Goal: Transaction & Acquisition: Subscribe to service/newsletter

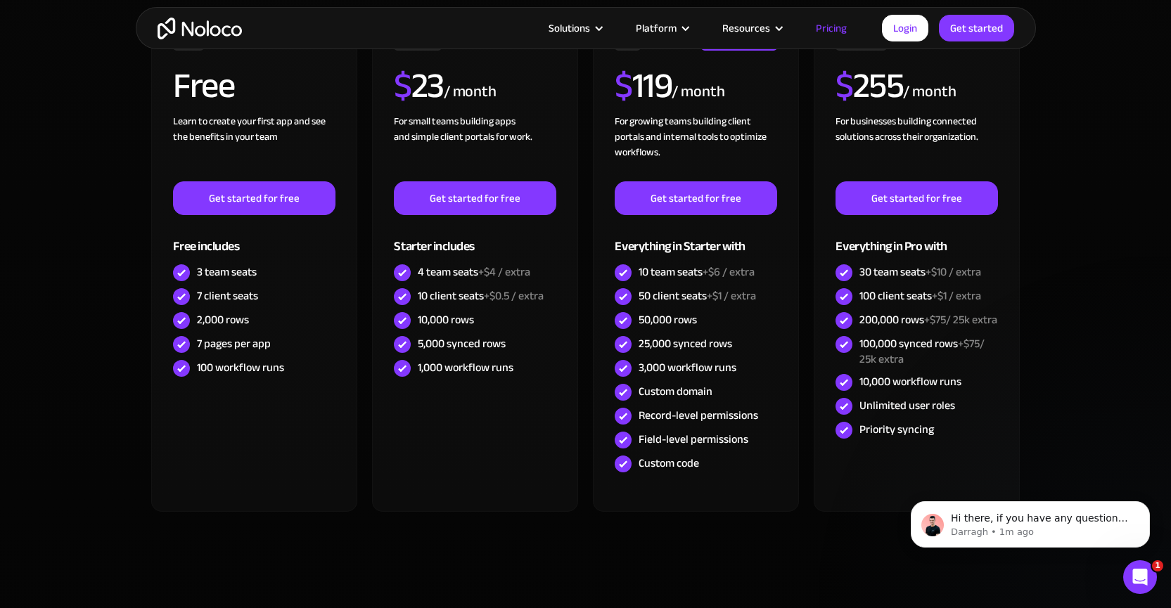
scroll to position [462, 0]
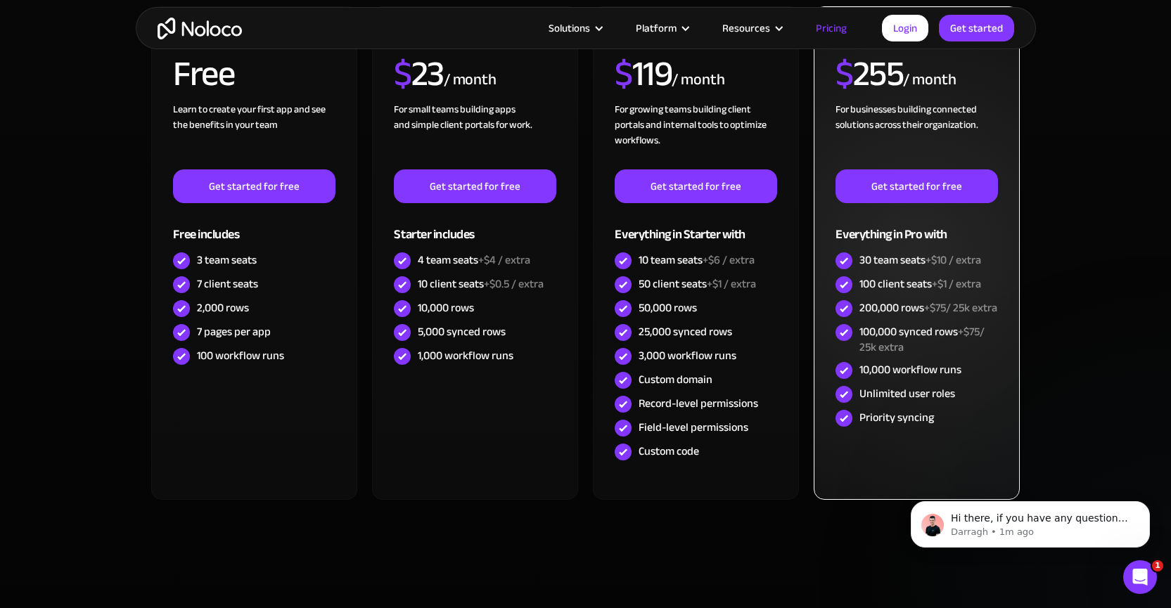
click at [887, 288] on div "100 client seats +$1 / extra" at bounding box center [920, 283] width 122 height 15
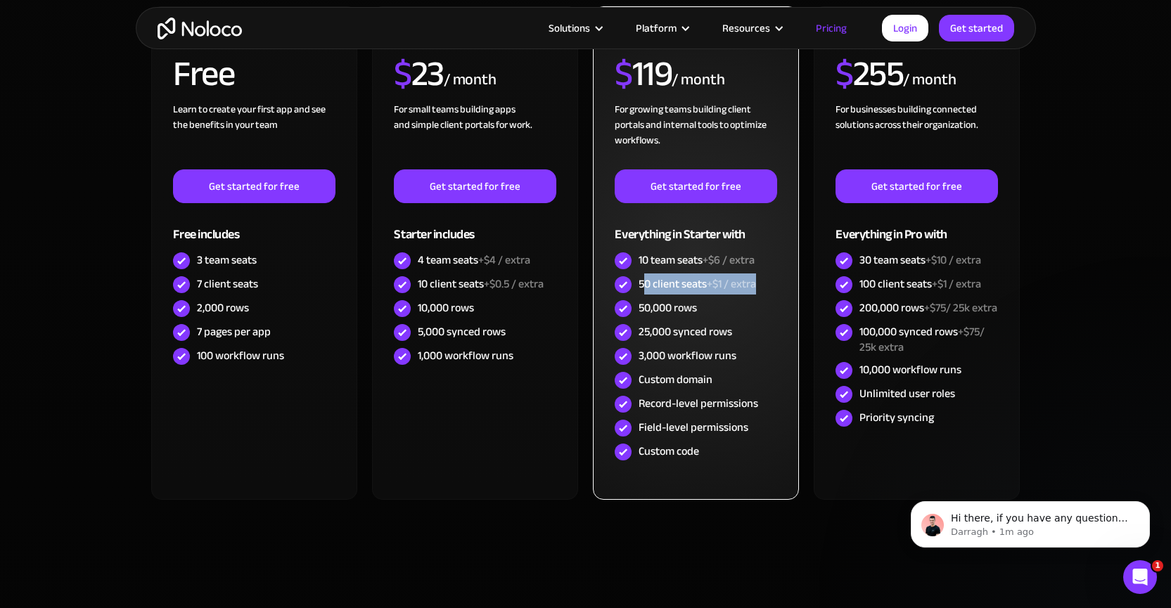
drag, startPoint x: 643, startPoint y: 281, endPoint x: 712, endPoint y: 295, distance: 70.9
click at [712, 295] on div "50 client seats +$1 / extra" at bounding box center [696, 285] width 162 height 24
click at [681, 288] on div "50 client seats +$1 / extra" at bounding box center [696, 283] width 117 height 15
drag, startPoint x: 636, startPoint y: 284, endPoint x: 697, endPoint y: 295, distance: 61.4
click at [697, 295] on div "50 client seats +$1 / extra" at bounding box center [696, 285] width 162 height 24
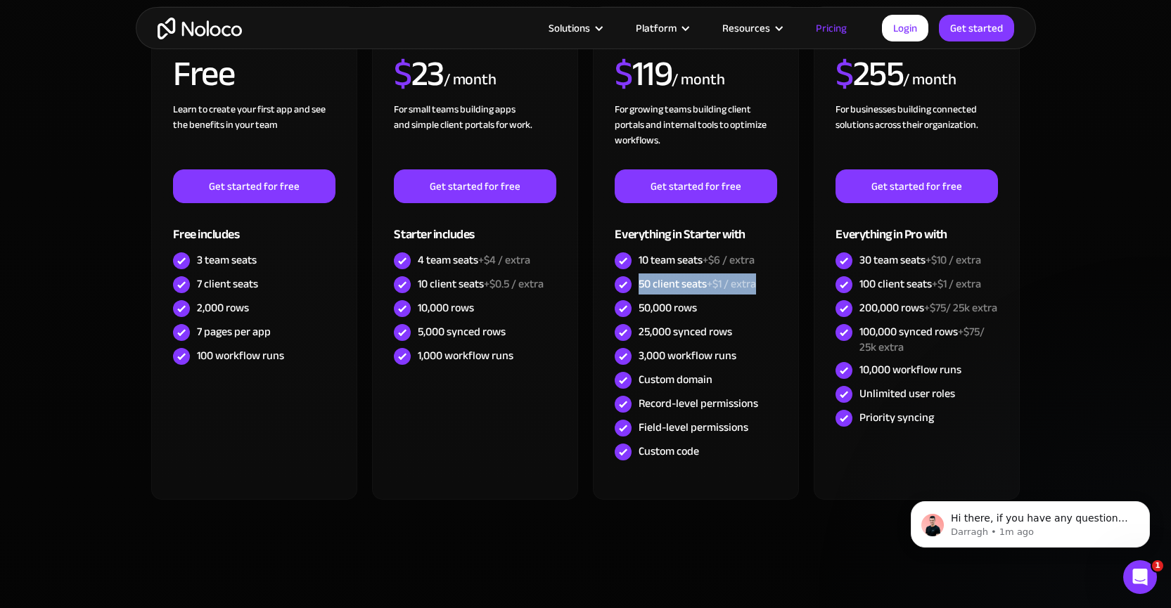
click at [720, 552] on div "CHOOSE YOUR PLAN Monthly Yearly SAVE 20% Monthly Yearly SAVE 20% FREE Free Lear…" at bounding box center [586, 240] width 900 height 696
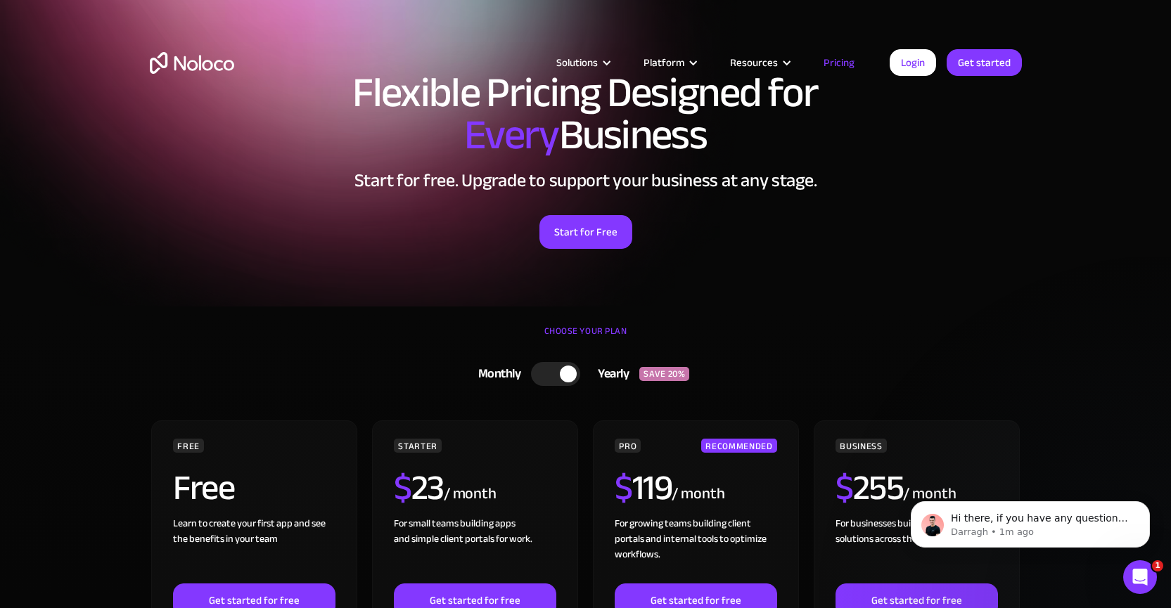
scroll to position [79, 0]
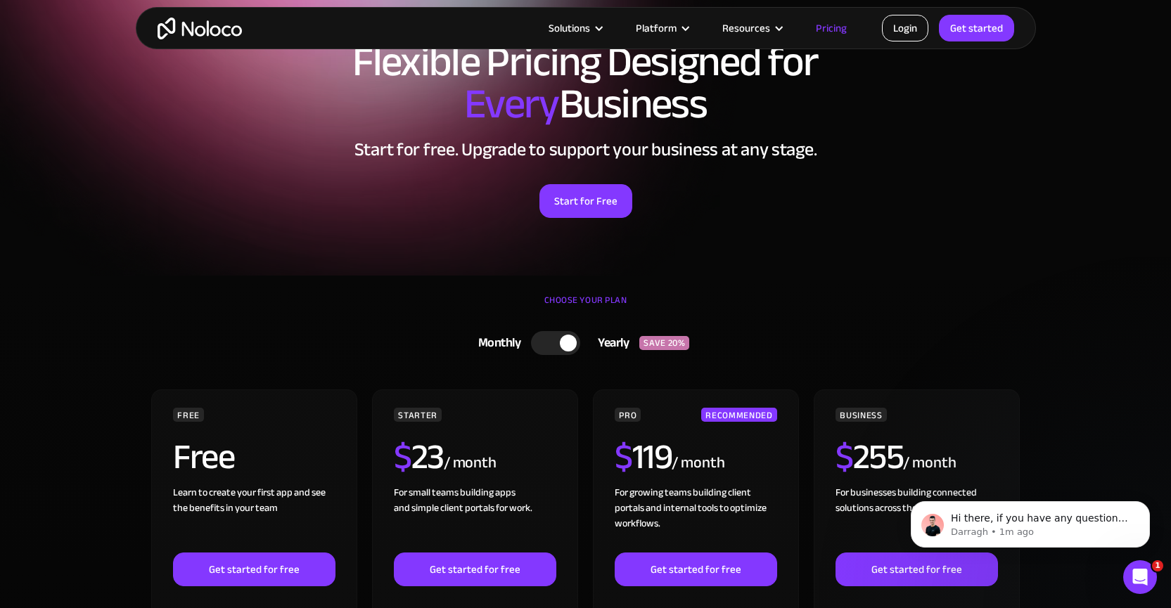
click at [893, 20] on link "Login" at bounding box center [905, 28] width 46 height 27
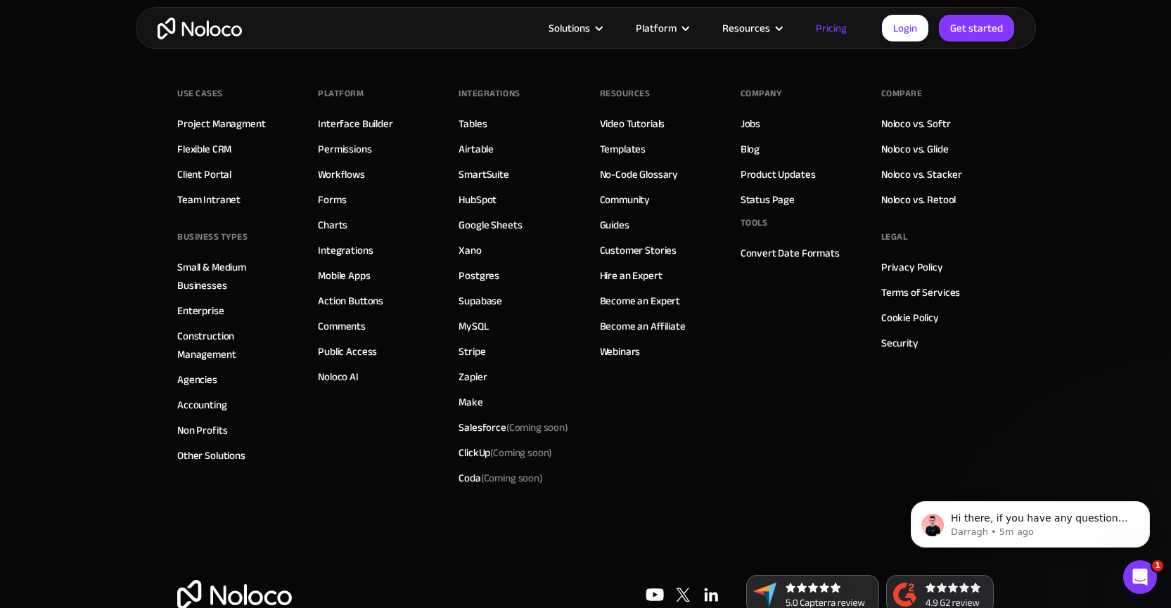
scroll to position [7040, 0]
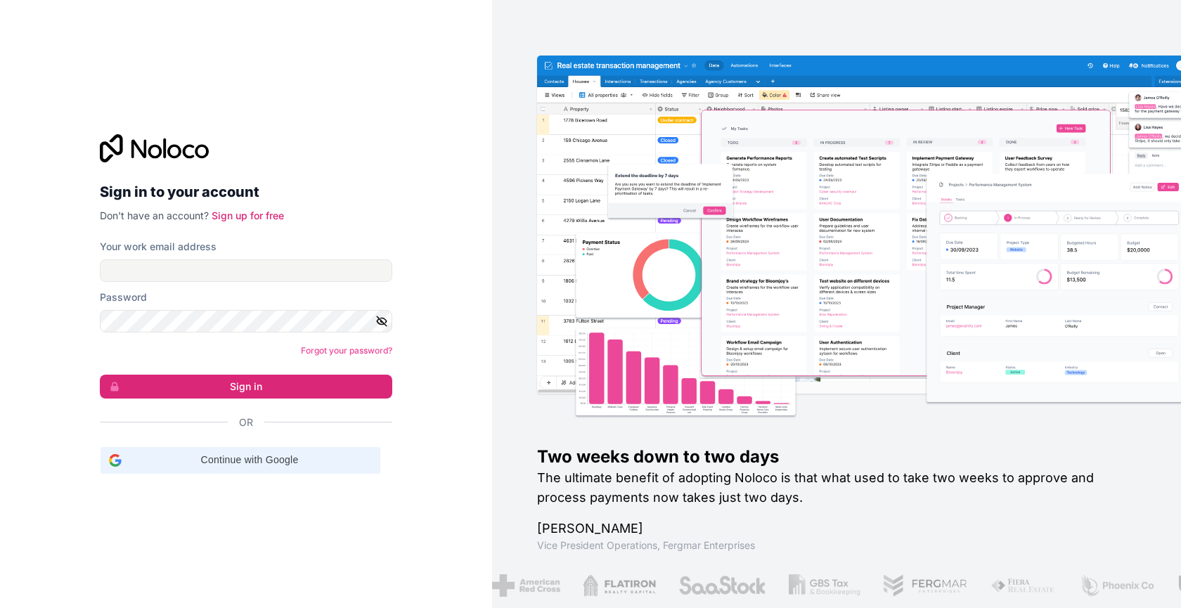
click at [228, 455] on span "Continue with Google" at bounding box center [249, 460] width 245 height 15
